Goal: Information Seeking & Learning: Learn about a topic

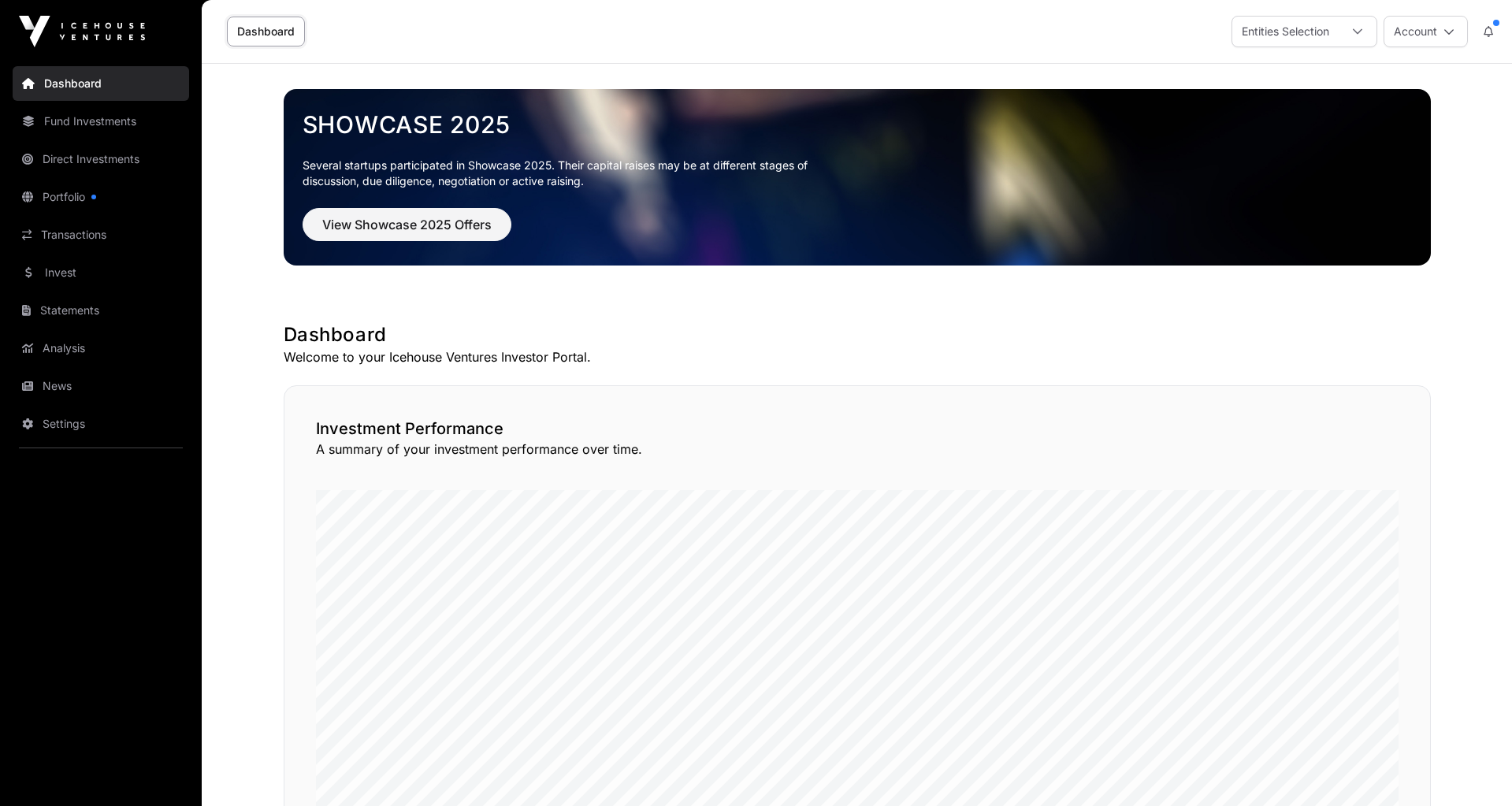
scroll to position [771, 0]
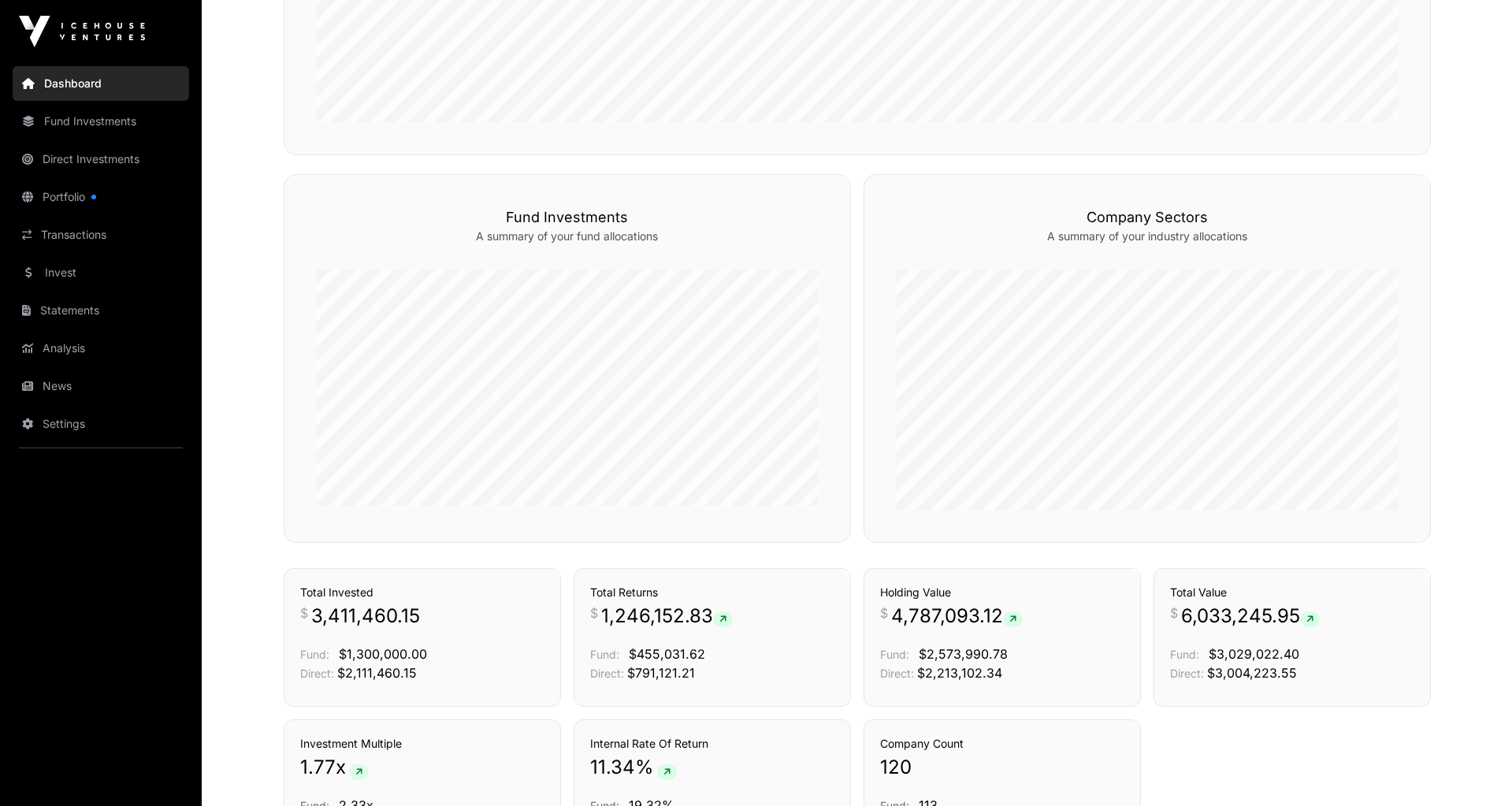
click at [45, 200] on link "Portfolio" at bounding box center [100, 197] width 176 height 34
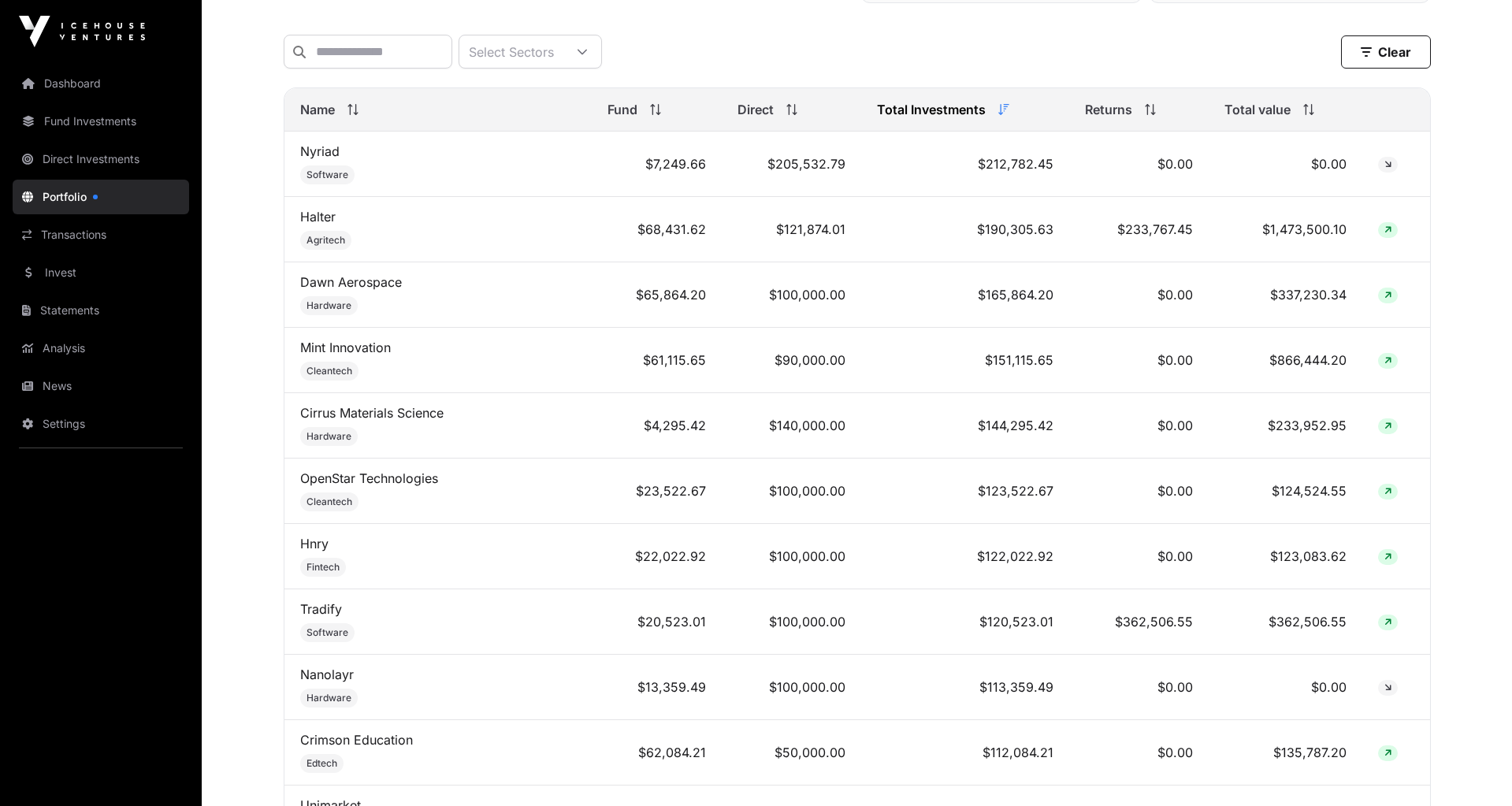
scroll to position [643, 0]
click at [346, 342] on link "Mint Innovation" at bounding box center [346, 346] width 90 height 15
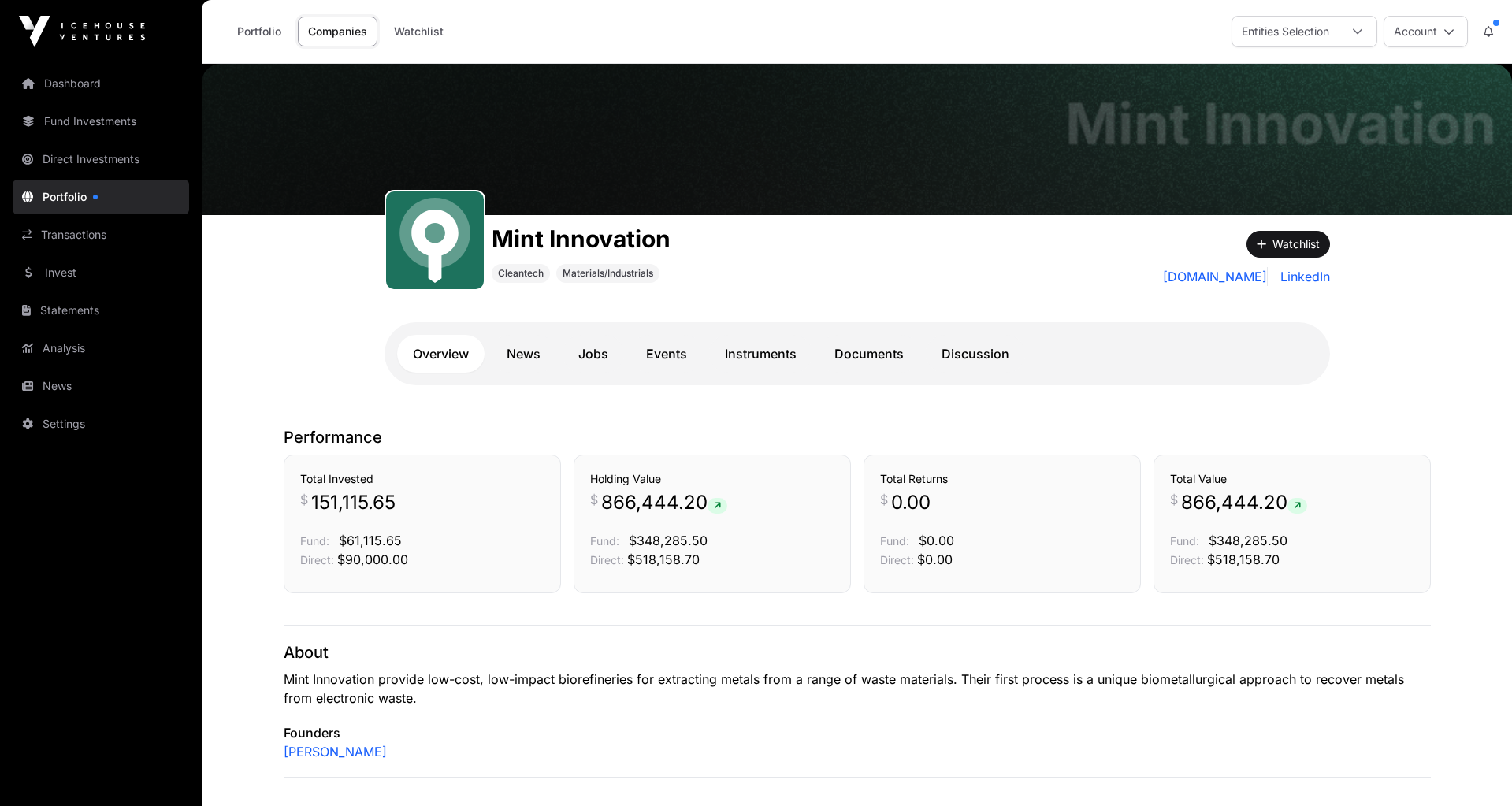
click at [759, 354] on link "Instruments" at bounding box center [761, 354] width 103 height 38
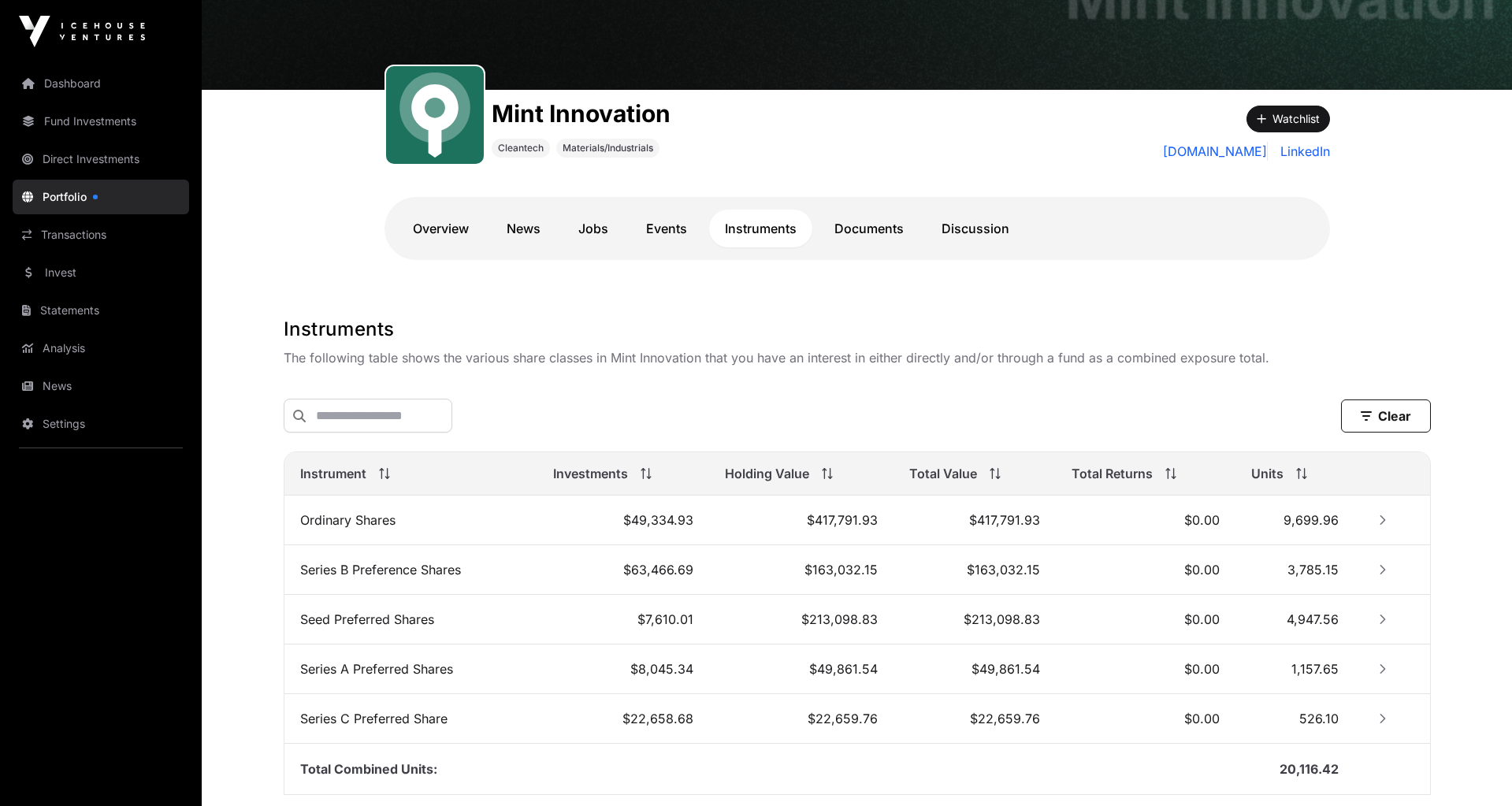
scroll to position [248, 0]
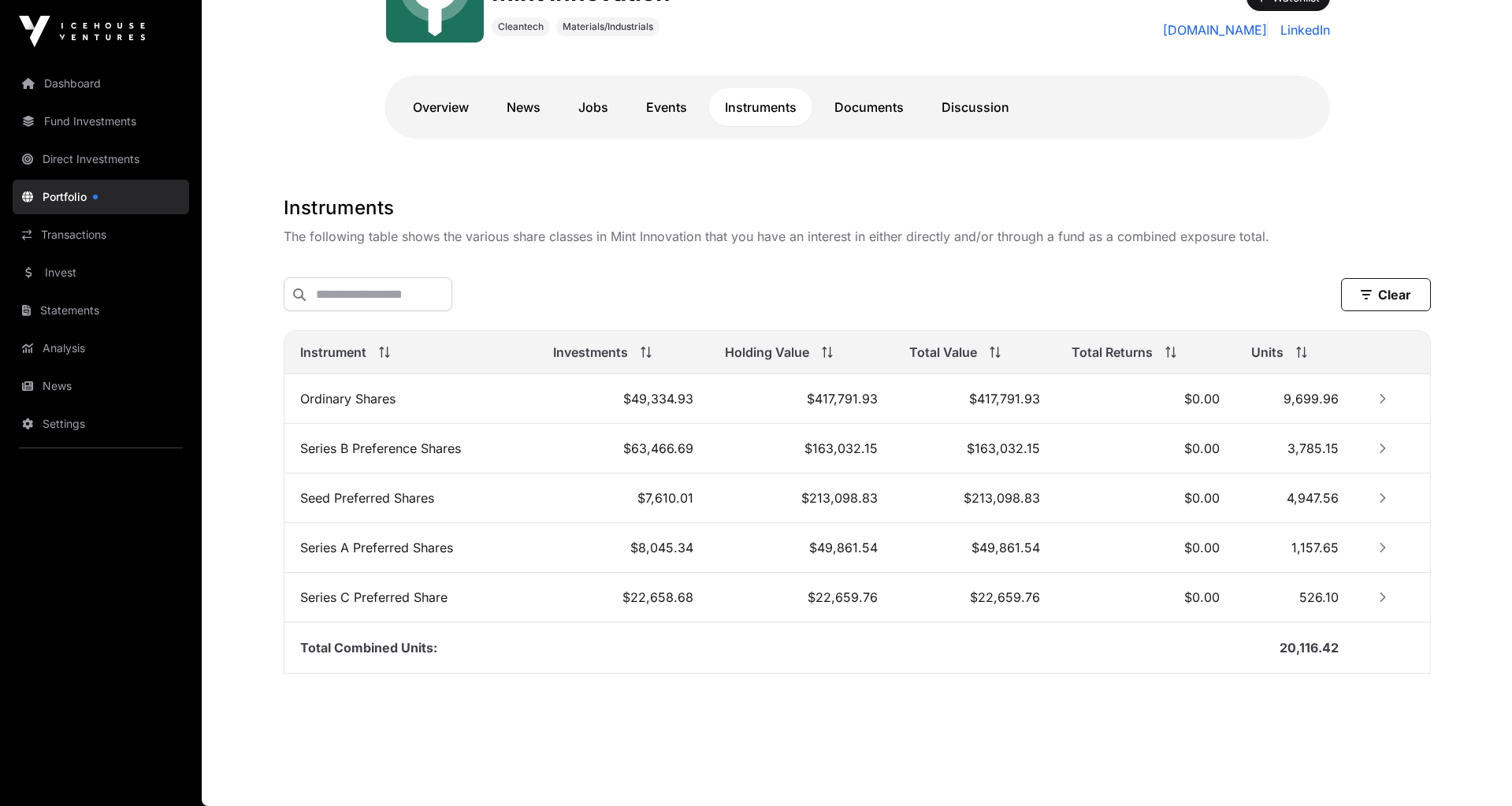
click at [886, 104] on link "Documents" at bounding box center [869, 108] width 100 height 38
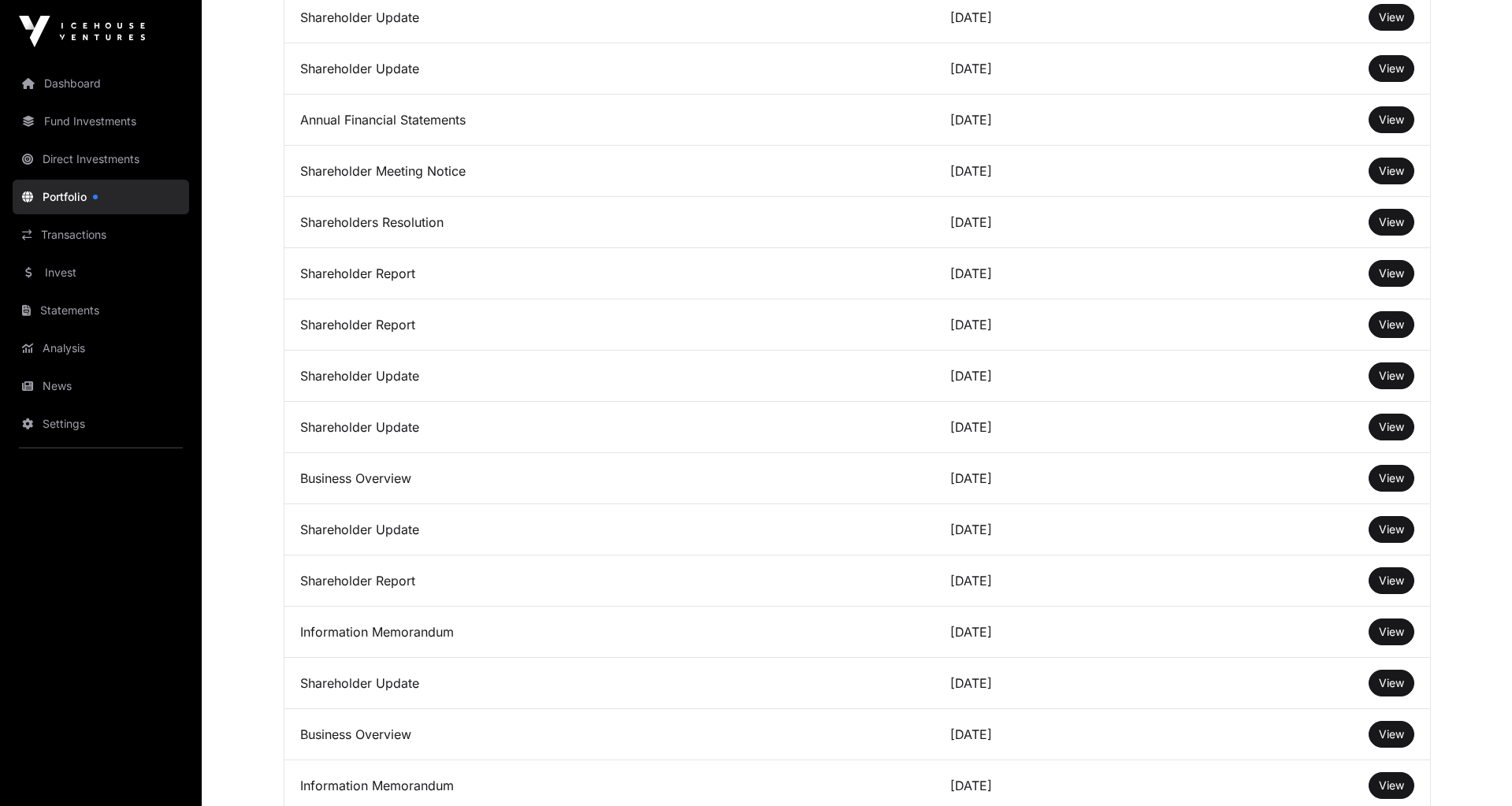
scroll to position [1529, 0]
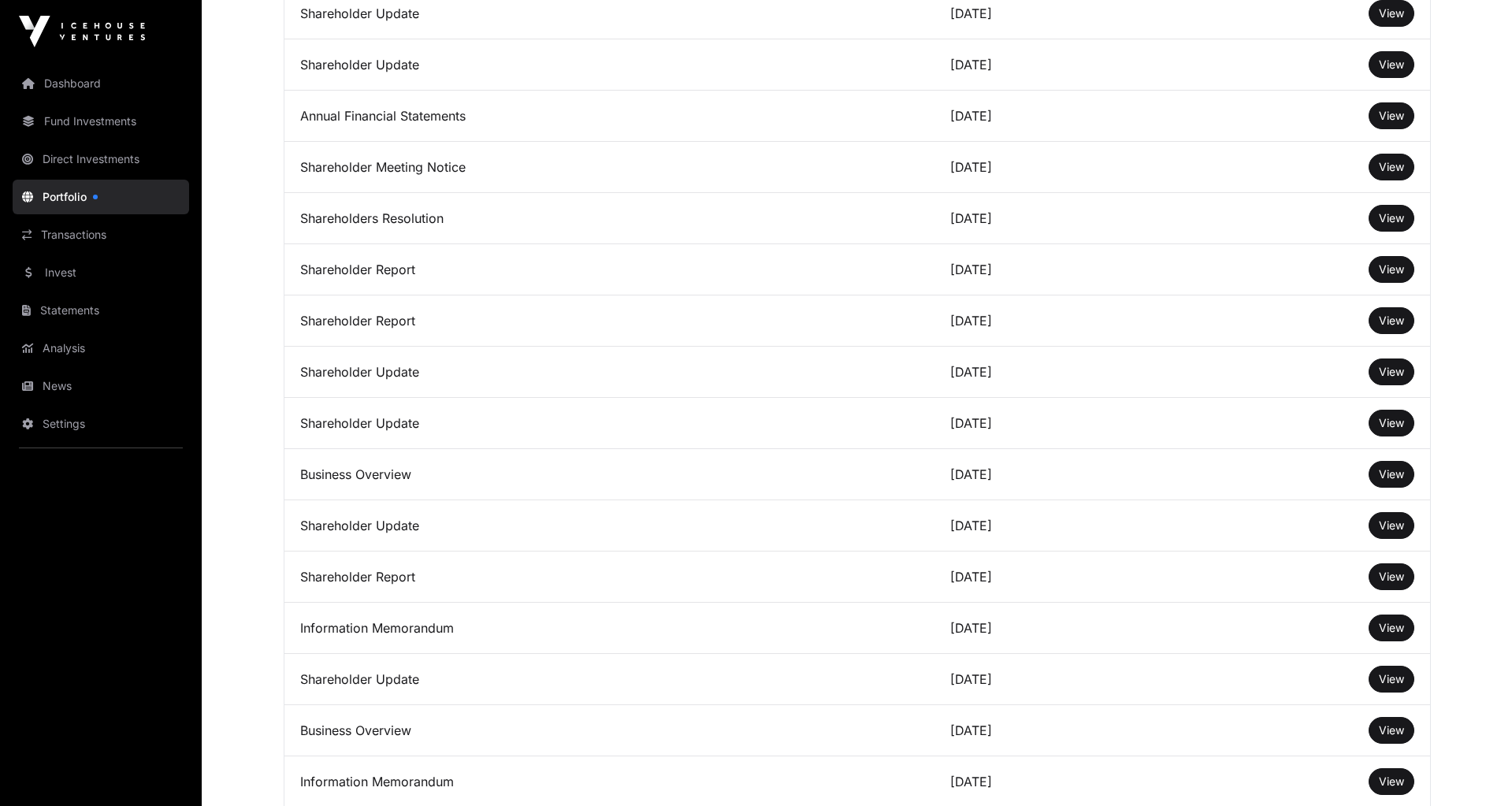
click at [1399, 679] on span "View" at bounding box center [1392, 678] width 25 height 14
click at [1387, 680] on span "View" at bounding box center [1392, 678] width 25 height 14
click at [76, 192] on link "Portfolio" at bounding box center [100, 197] width 176 height 34
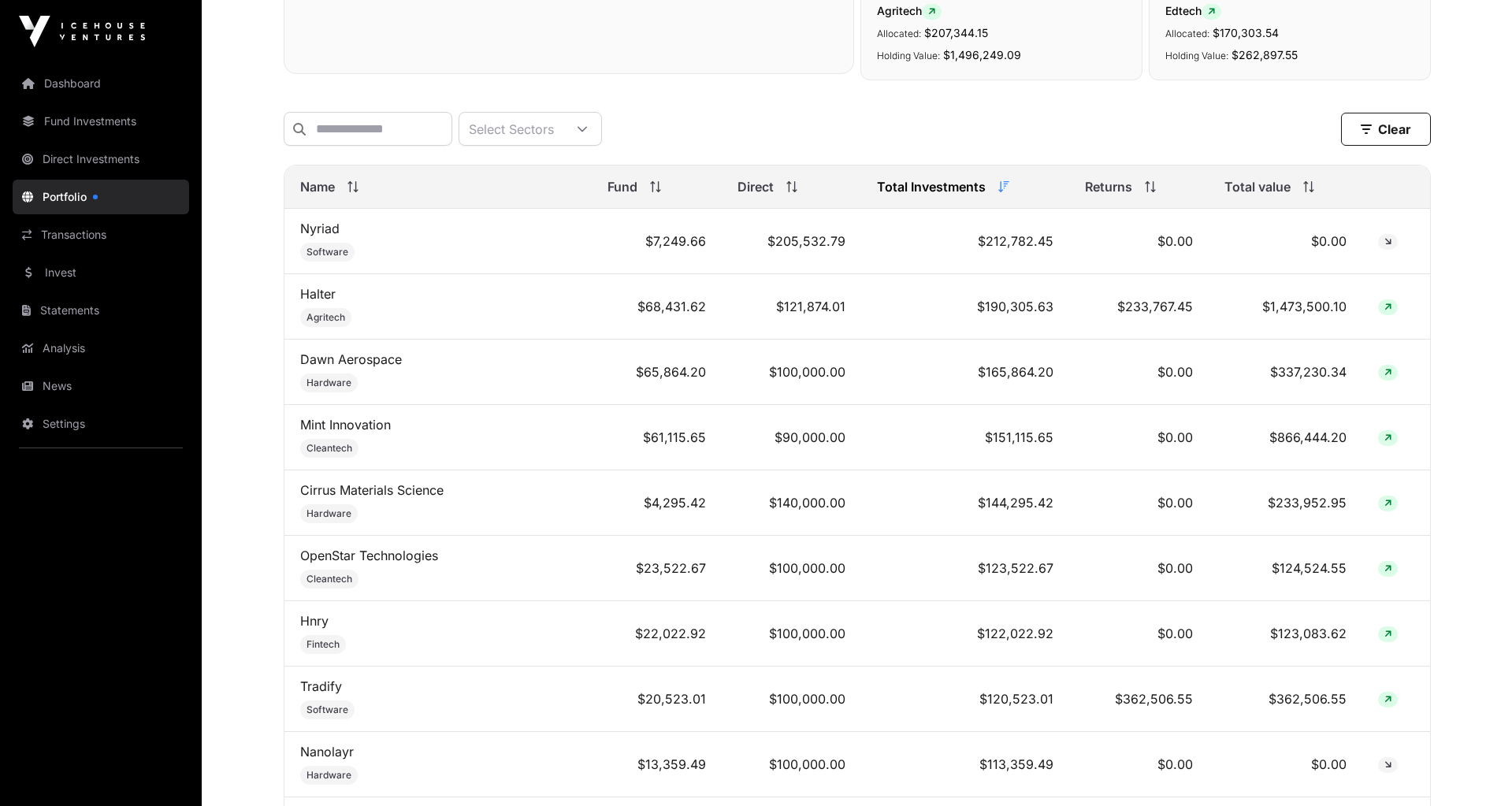
scroll to position [567, 0]
click at [316, 185] on span "Name" at bounding box center [318, 184] width 34 height 19
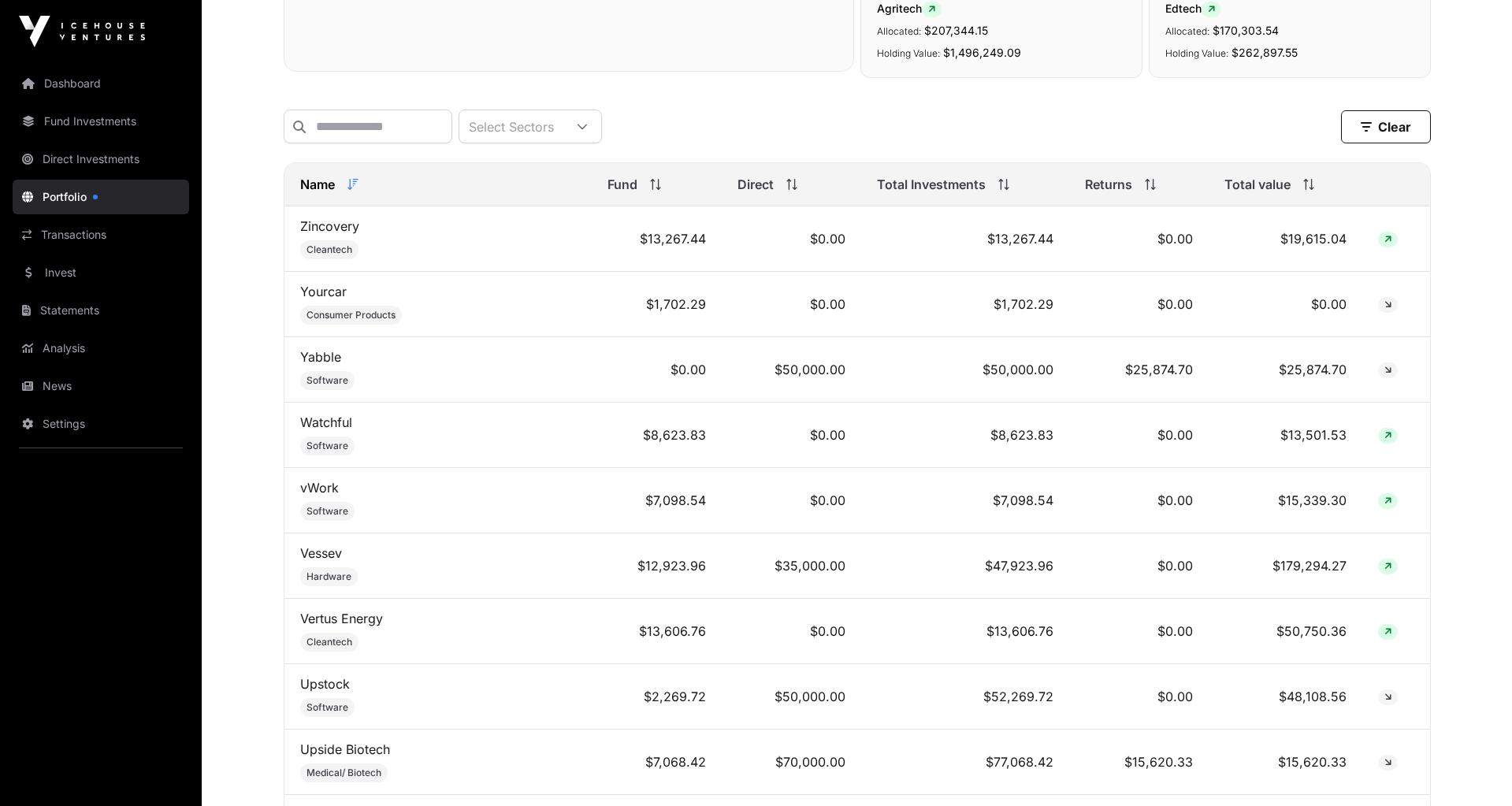
click at [316, 185] on span "Name" at bounding box center [318, 184] width 34 height 19
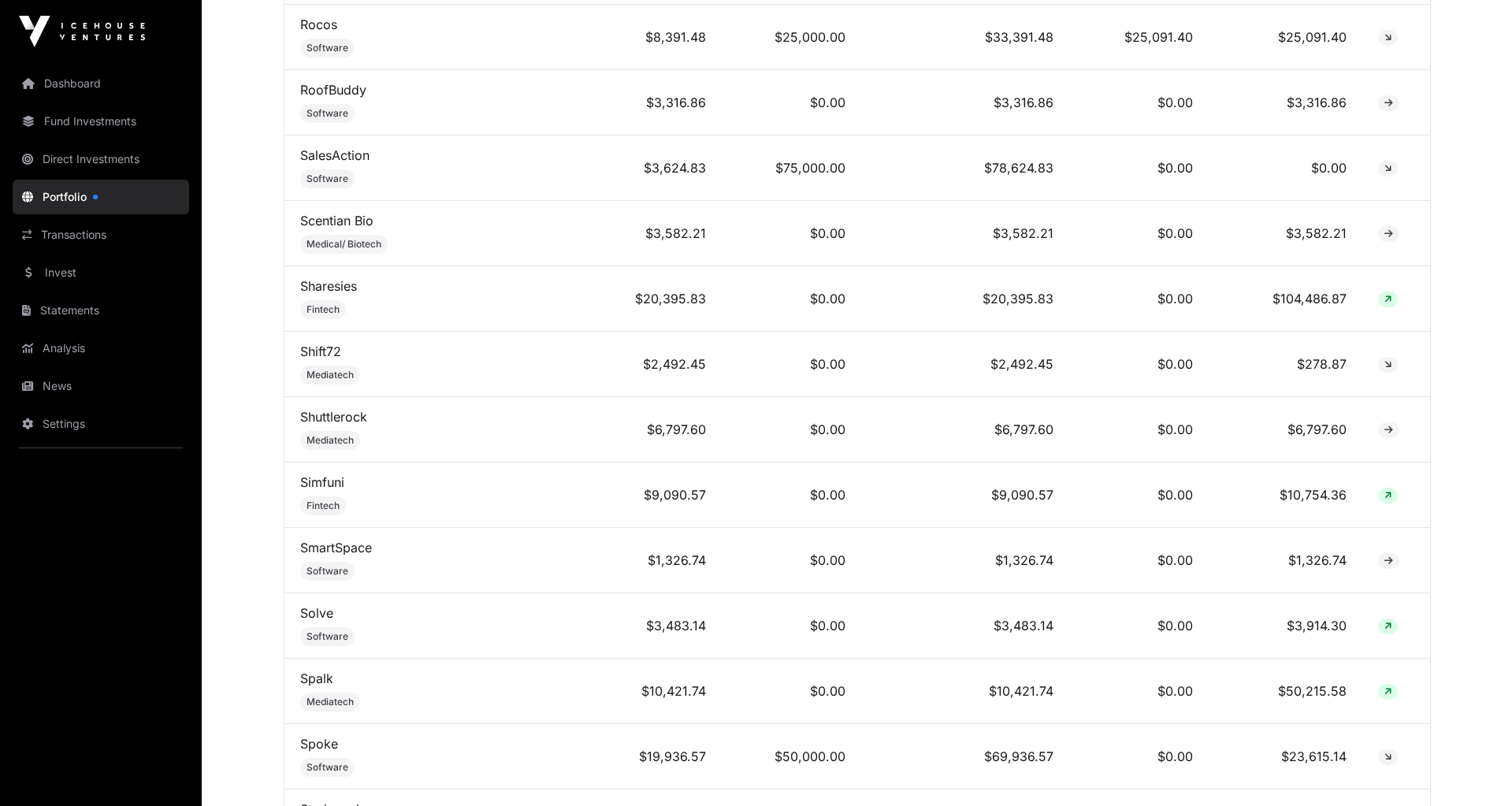
scroll to position [6128, 0]
click at [331, 280] on link "Sharesies" at bounding box center [328, 288] width 57 height 15
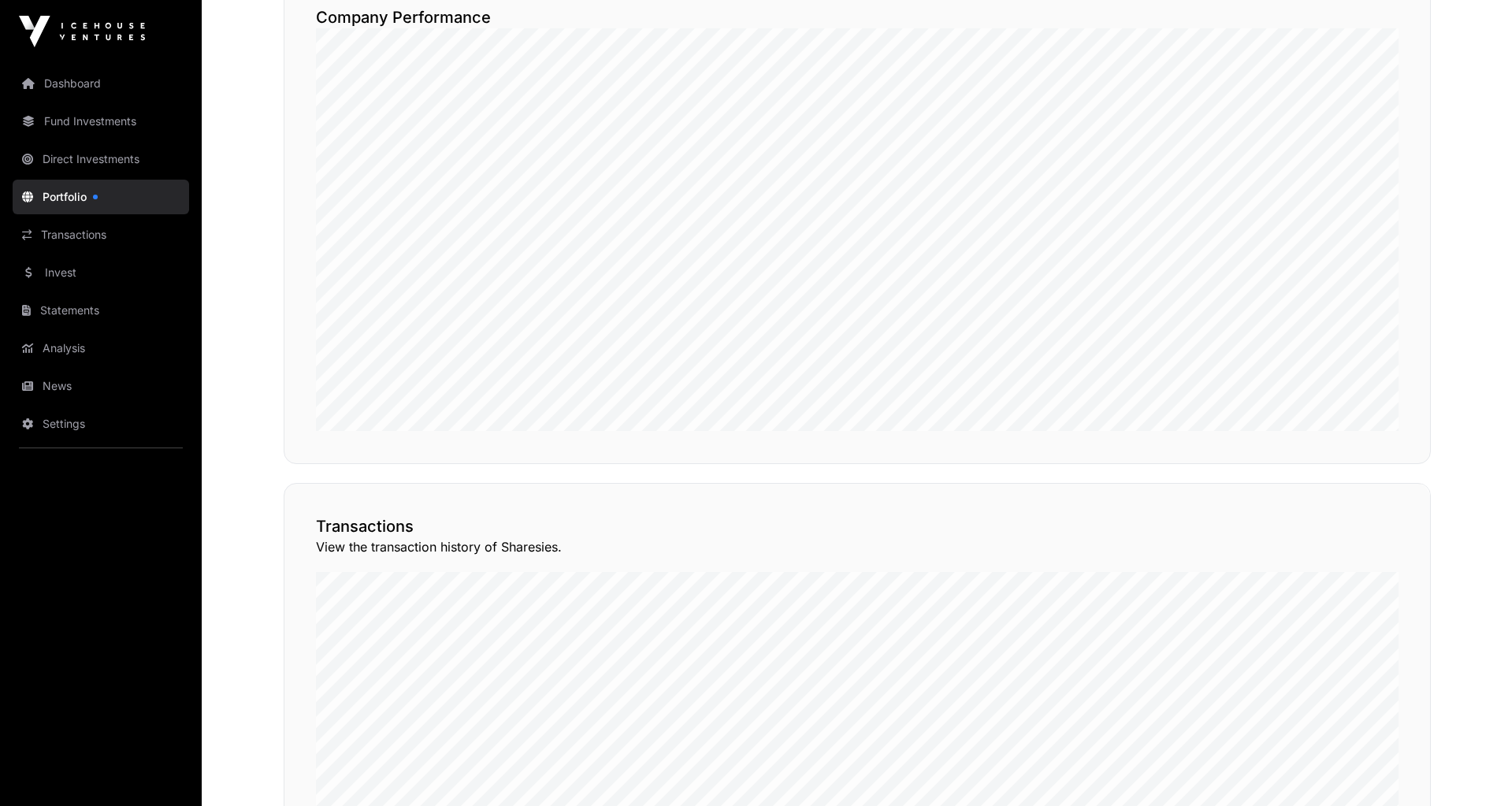
scroll to position [897, 0]
click at [78, 94] on link "Dashboard" at bounding box center [100, 83] width 176 height 34
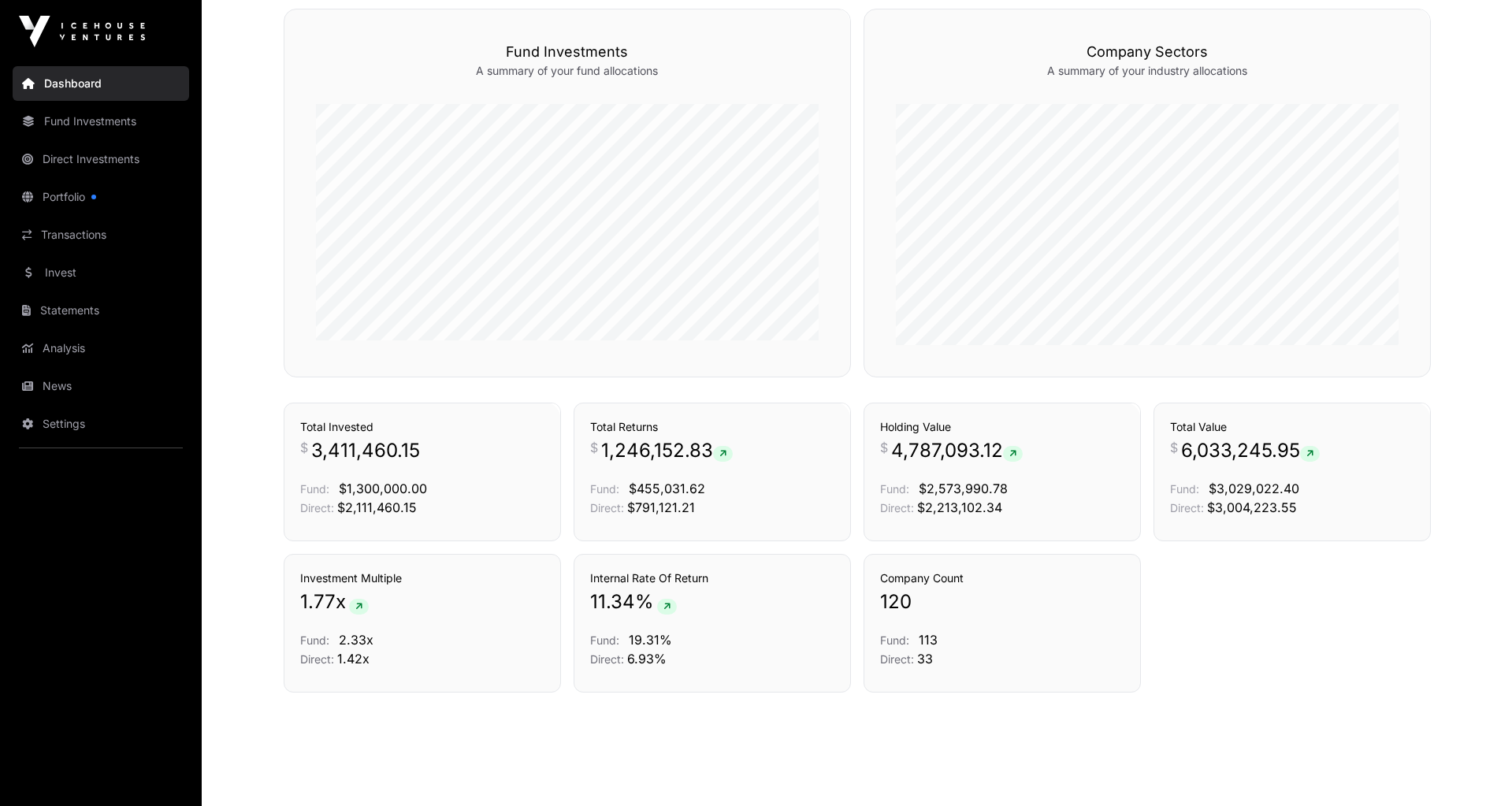
scroll to position [954, 0]
